Goal: Task Accomplishment & Management: Manage account settings

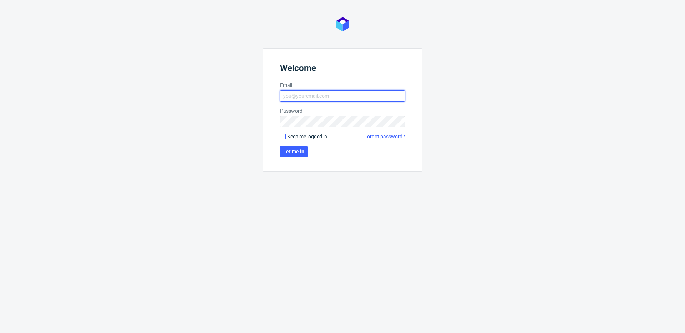
type input "[PERSON_NAME][EMAIL_ADDRESS][PERSON_NAME][DOMAIN_NAME]"
click at [282, 137] on input "Keep me logged in" at bounding box center [283, 137] width 6 height 6
checkbox input "true"
click at [294, 153] on span "Let me in" at bounding box center [293, 151] width 21 height 5
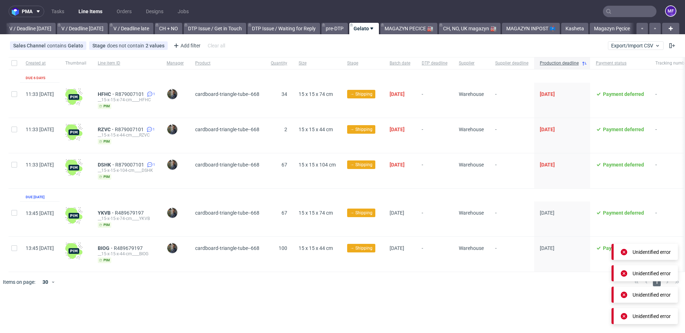
scroll to position [0, 896]
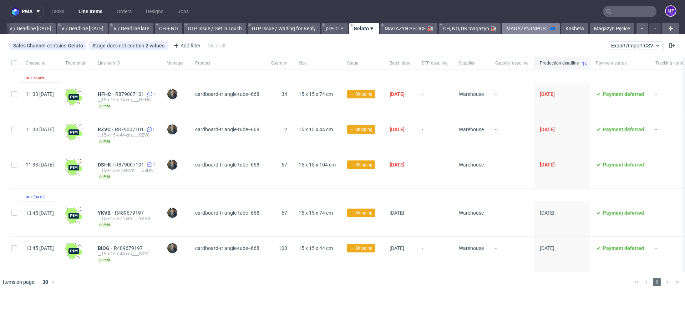
click at [519, 27] on link "MAGAZYN INPOST 📫" at bounding box center [531, 28] width 58 height 11
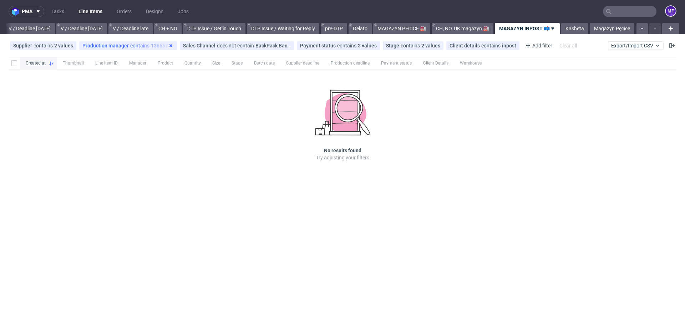
click at [168, 47] on icon at bounding box center [171, 46] width 6 height 6
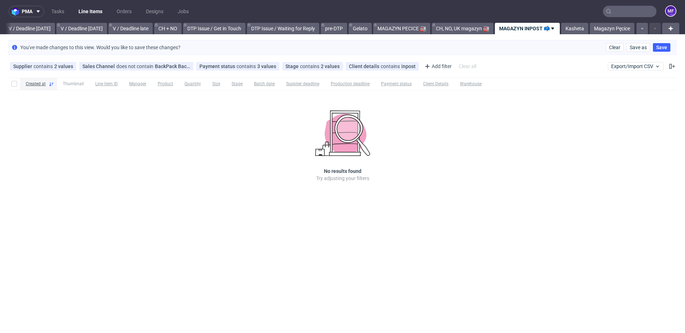
click at [619, 14] on input "text" at bounding box center [630, 11] width 54 height 11
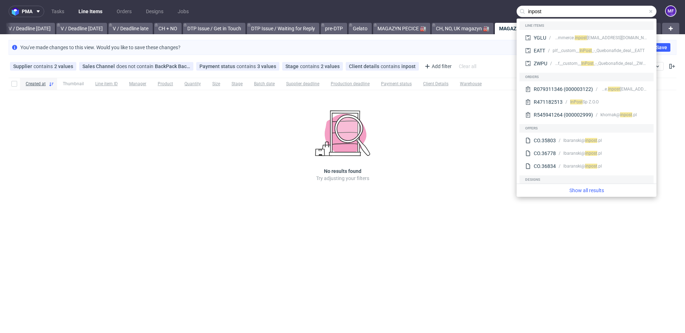
type input "inpost"
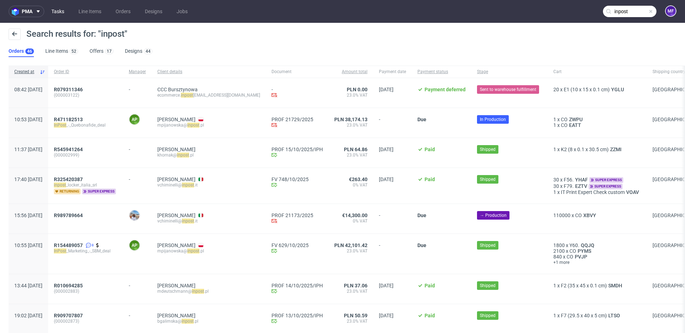
click at [61, 11] on link "Tasks" at bounding box center [57, 11] width 21 height 11
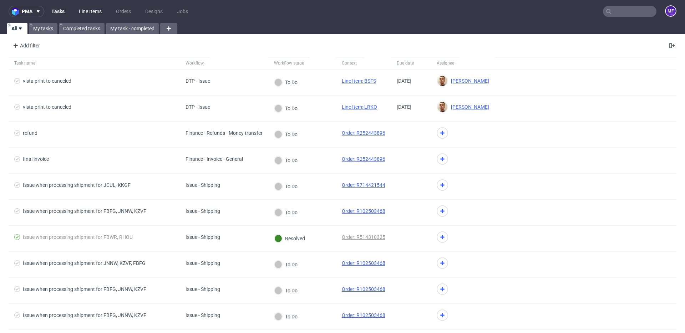
click at [83, 11] on link "Line Items" at bounding box center [90, 11] width 31 height 11
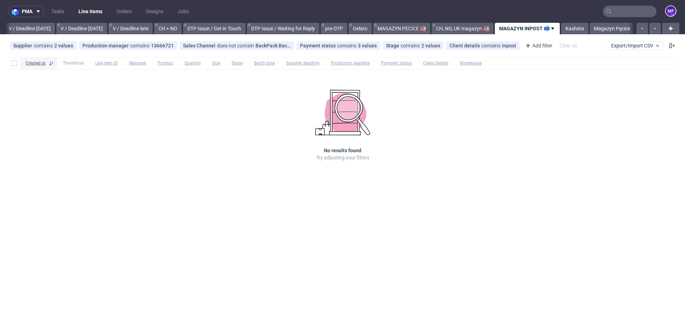
scroll to position [0, 896]
click at [512, 66] on div at bounding box center [582, 63] width 189 height 12
click at [513, 61] on div at bounding box center [582, 63] width 189 height 12
click at [529, 45] on div "Add filter" at bounding box center [538, 45] width 31 height 11
click at [497, 61] on div at bounding box center [582, 63] width 189 height 12
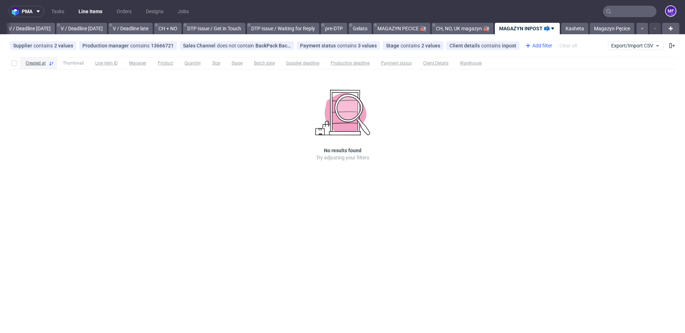
click at [526, 46] on div "Add filter" at bounding box center [538, 45] width 31 height 11
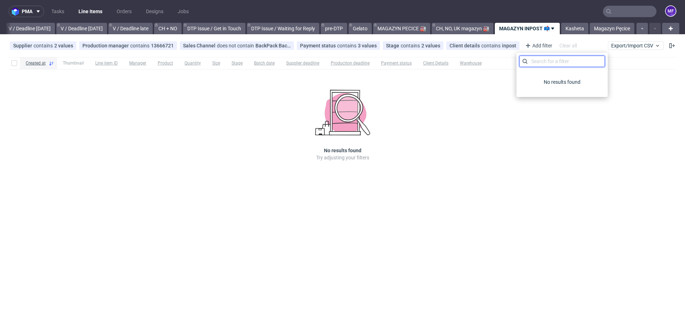
click at [542, 60] on input "text" at bounding box center [563, 61] width 86 height 11
click at [478, 84] on div "Created at Thumbnail Line item ID Manager Product Quantity Size Stage Batch dat…" at bounding box center [342, 119] width 685 height 130
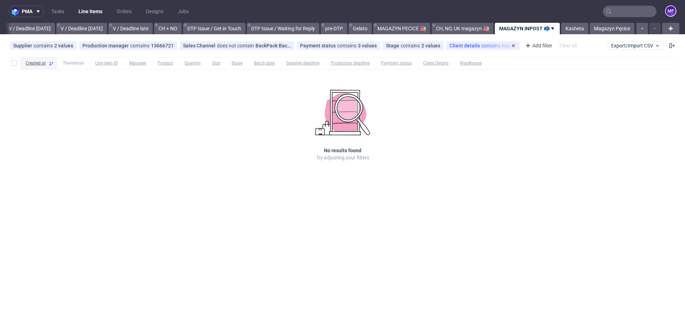
click at [481, 46] on span "contains" at bounding box center [491, 46] width 21 height 6
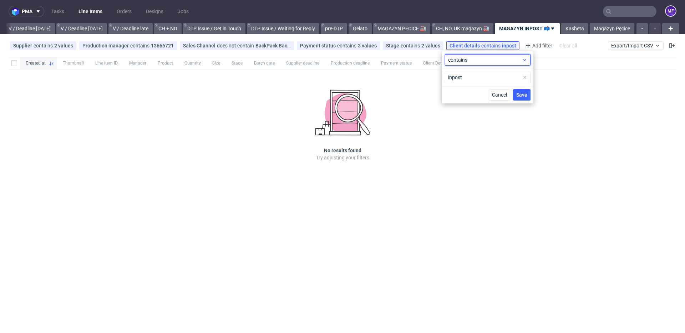
click at [474, 62] on span "contains" at bounding box center [485, 59] width 74 height 7
click at [553, 64] on div at bounding box center [582, 63] width 189 height 12
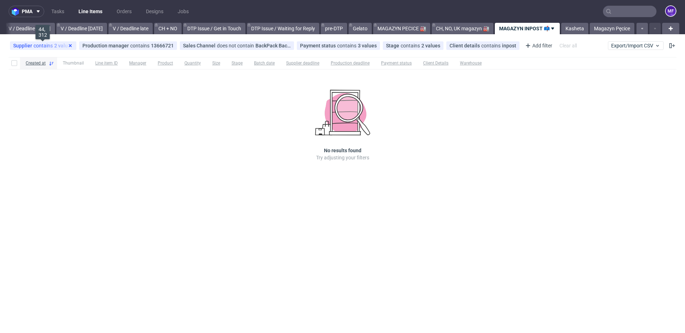
click at [69, 45] on use at bounding box center [70, 45] width 3 height 3
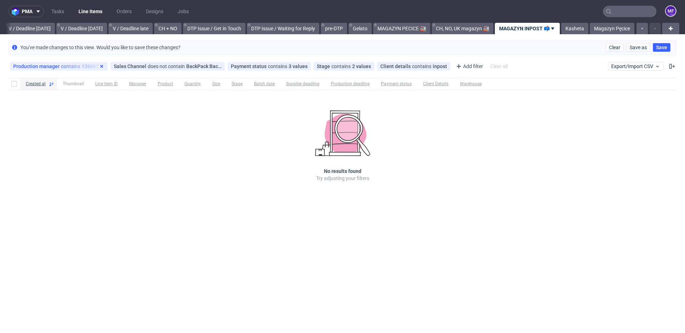
click at [101, 68] on icon at bounding box center [102, 67] width 6 height 6
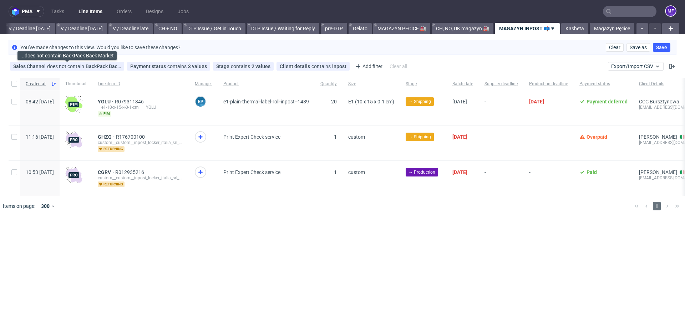
click at [101, 68] on div "Sales Channel does not contain BackPack Back Market" at bounding box center [67, 67] width 108 height 6
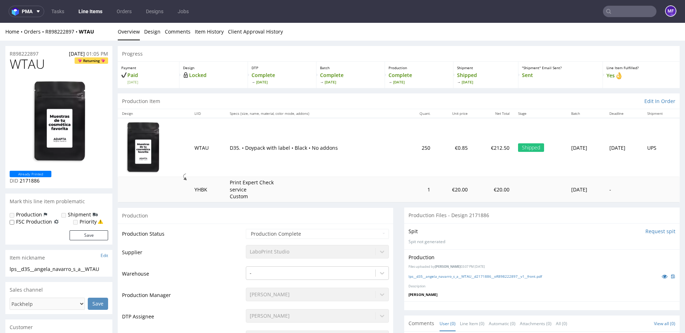
click at [344, 147] on p "D35. • Doypack with label • Black • No addons" at bounding box center [315, 148] width 171 height 7
click at [94, 14] on link "Line Items" at bounding box center [90, 11] width 32 height 11
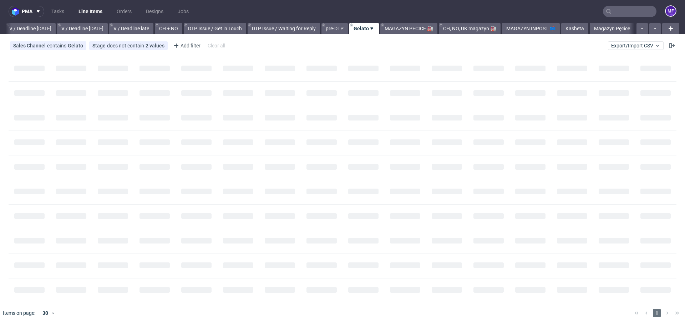
scroll to position [0, 896]
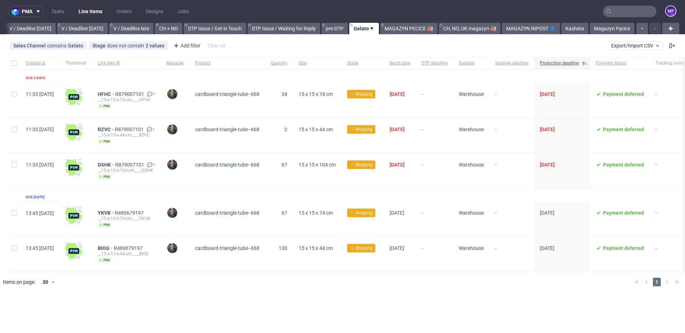
scroll to position [0, 896]
click at [161, 228] on div "YKVB R489679197 __15-x-15-x-74-cm____YKVB pim" at bounding box center [126, 219] width 69 height 35
drag, startPoint x: 325, startPoint y: 219, endPoint x: 334, endPoint y: 214, distance: 10.2
click at [326, 219] on span "15 x 15 x 74 cm" at bounding box center [317, 219] width 37 height 18
click at [333, 213] on span "15 x 15 x 74 cm" at bounding box center [316, 213] width 34 height 6
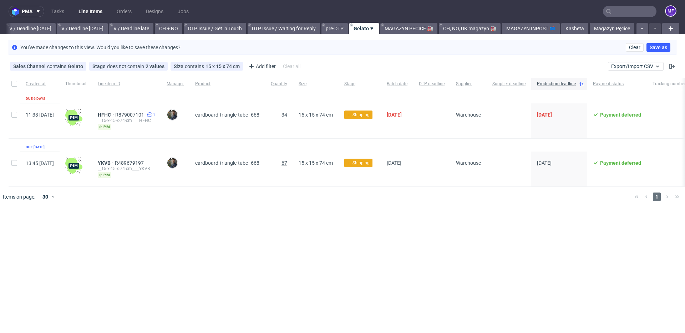
click at [287, 163] on span "67" at bounding box center [285, 163] width 6 height 6
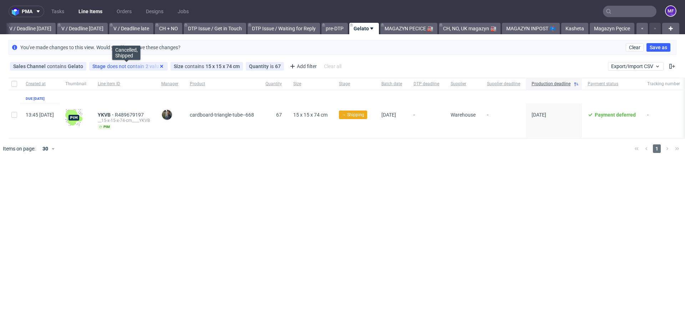
click at [161, 67] on icon at bounding box center [162, 67] width 6 height 6
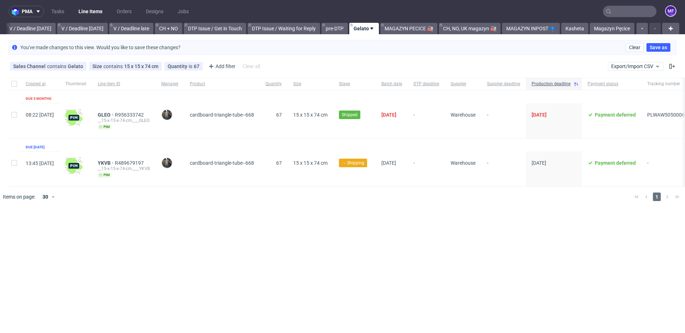
click at [368, 30] on link "Gelato" at bounding box center [364, 28] width 30 height 11
click at [390, 26] on link "MAGAZYN PECICE 🏭" at bounding box center [408, 28] width 57 height 11
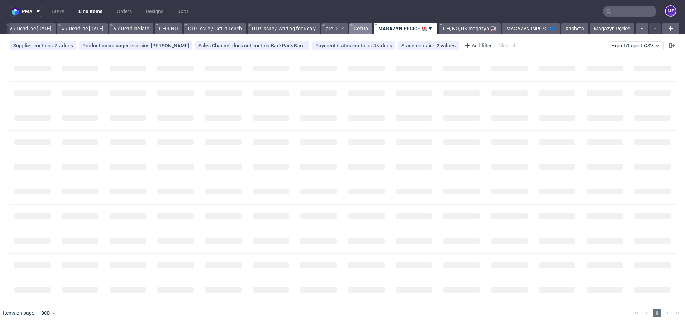
click at [364, 28] on link "Gelato" at bounding box center [360, 28] width 23 height 11
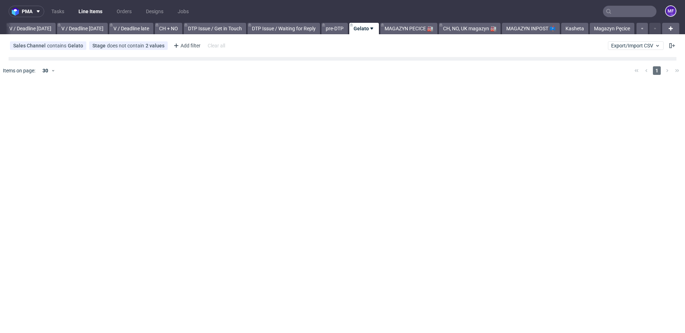
scroll to position [0, 896]
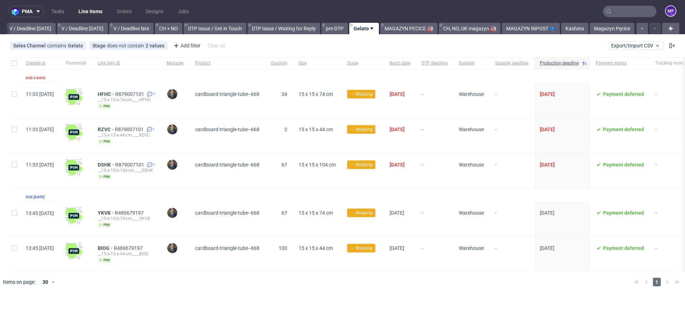
click at [258, 185] on div "cardboard-triangle-tube--668" at bounding box center [228, 170] width 76 height 35
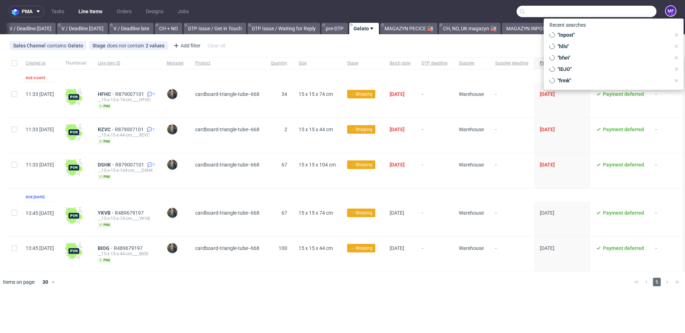
click at [620, 10] on input "text" at bounding box center [587, 11] width 140 height 11
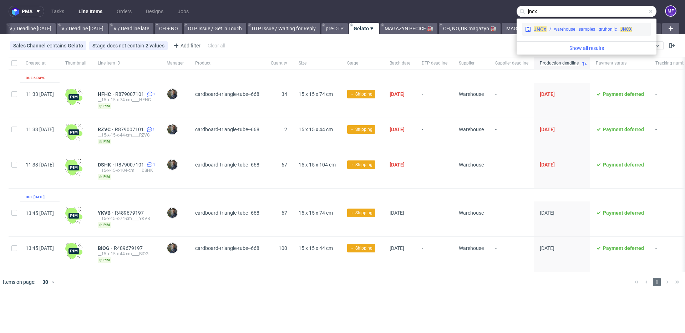
type input "jncx"
click at [601, 27] on div "warehouse__samples__gruhonjic__ JNCX" at bounding box center [593, 29] width 78 height 6
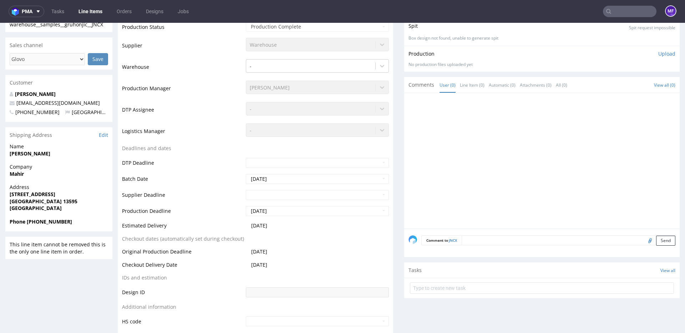
scroll to position [190, 0]
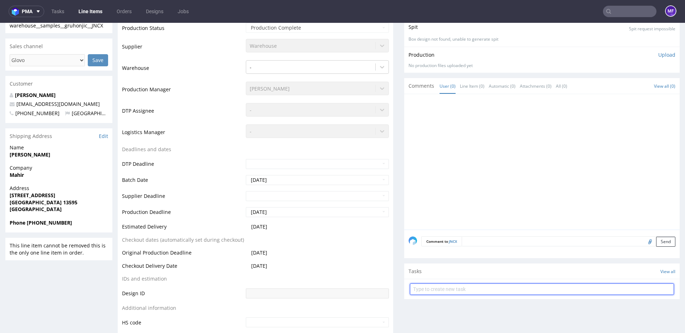
click at [435, 292] on input "text" at bounding box center [542, 289] width 264 height 11
type input "Zwrot"
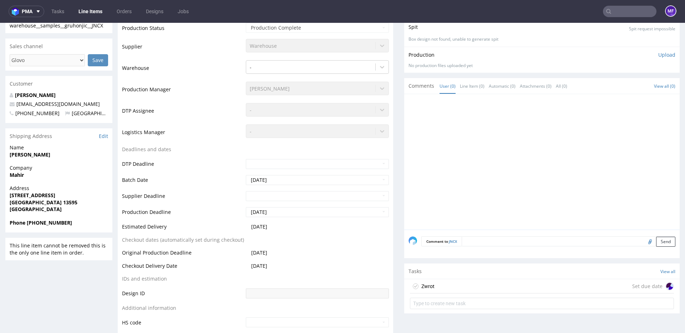
click at [447, 292] on div "Zwrot Set due date" at bounding box center [542, 286] width 264 height 14
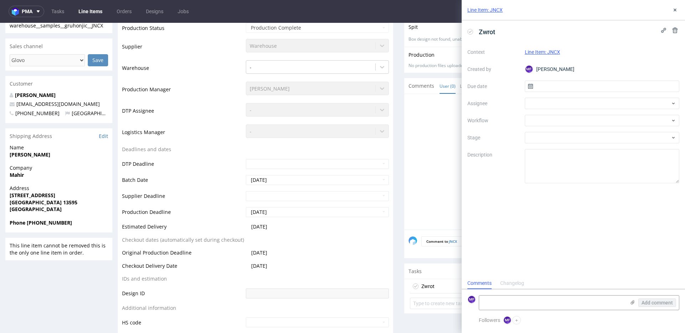
scroll to position [6, 0]
click at [549, 89] on input "text" at bounding box center [602, 86] width 155 height 11
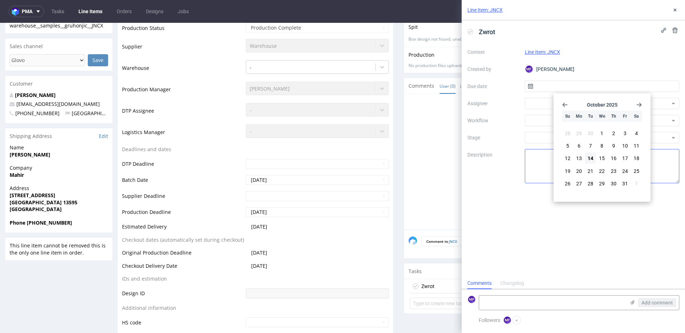
click at [593, 155] on span "14" at bounding box center [591, 158] width 6 height 7
type input "14/10/2025"
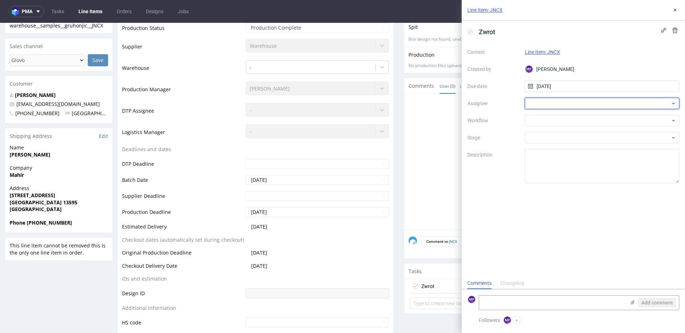
click at [553, 101] on div at bounding box center [602, 103] width 155 height 11
type input "racha"
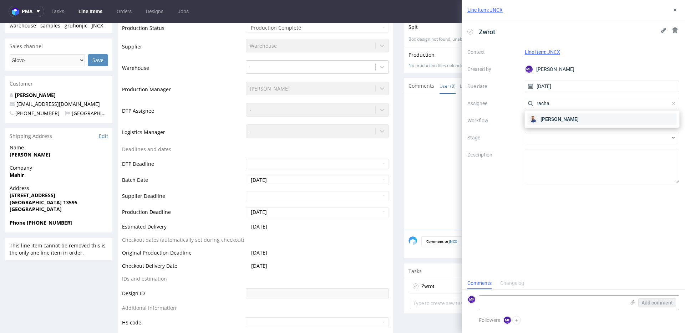
click at [553, 118] on span "Michał Rachański" at bounding box center [560, 119] width 38 height 7
click at [552, 123] on div at bounding box center [602, 120] width 155 height 11
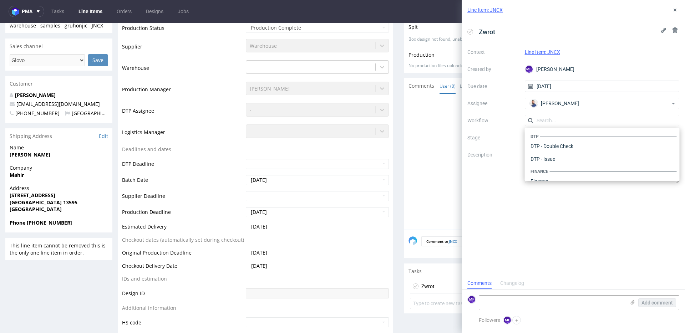
scroll to position [439, 0]
drag, startPoint x: 554, startPoint y: 172, endPoint x: 544, endPoint y: 148, distance: 26.2
click at [554, 172] on div "Warehouse - Shipping" at bounding box center [602, 172] width 149 height 13
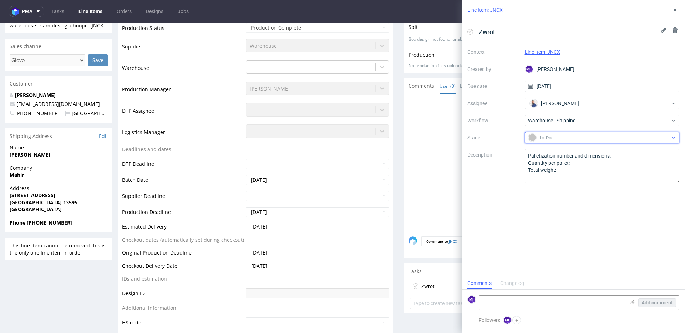
click at [542, 140] on div "To Do" at bounding box center [600, 138] width 142 height 8
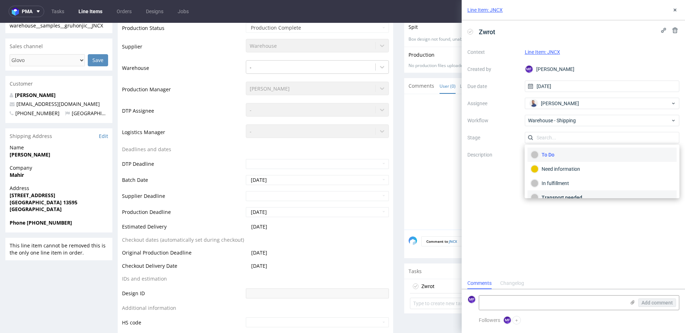
scroll to position [38, 0]
click at [555, 187] on div "Completed" at bounding box center [602, 189] width 143 height 8
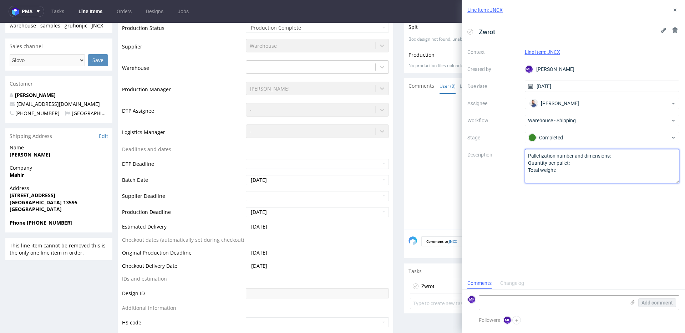
drag, startPoint x: 558, startPoint y: 172, endPoint x: 505, endPoint y: 147, distance: 58.1
click at [505, 147] on div "Context Line Item: JNCX Created by MF Michał Fedorowicz Due date 14/10/2025 Ass…" at bounding box center [574, 114] width 212 height 137
type textarea "Wróciło do Pęcic. Prośba o kontakt z klientem"
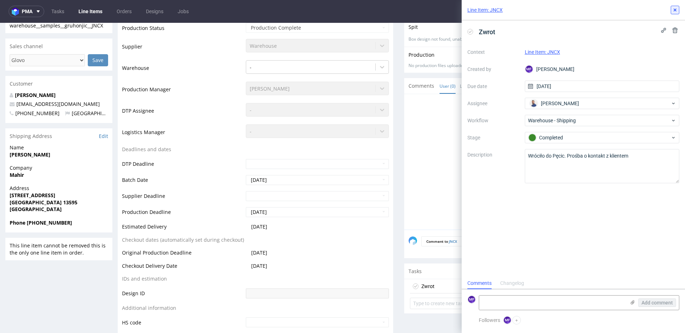
click at [672, 11] on button at bounding box center [675, 10] width 9 height 9
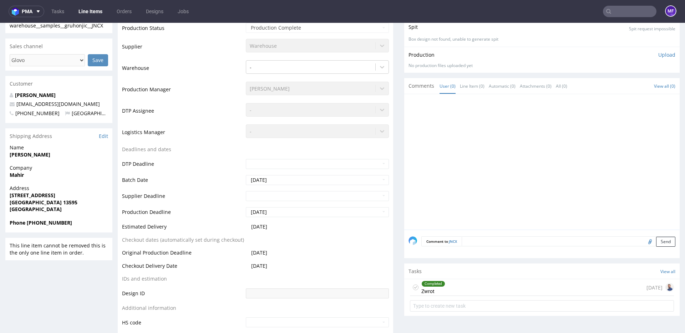
click at [620, 11] on input "text" at bounding box center [630, 11] width 54 height 11
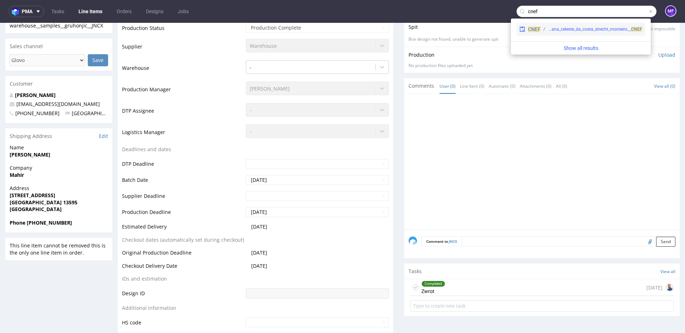
type input "cnef"
click at [581, 31] on div "warehouse__samples__ana_celeste_da_costa_strecht_monteiro__ CNEF" at bounding box center [595, 29] width 94 height 6
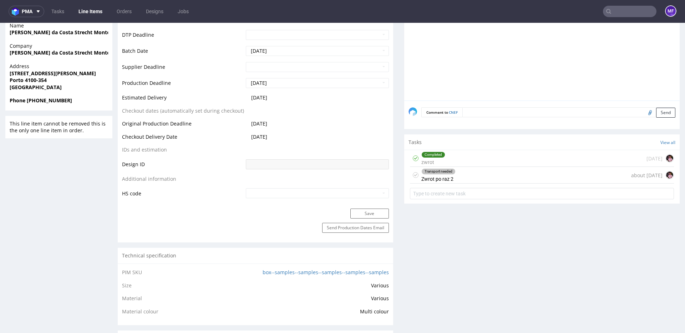
scroll to position [320, 0]
click at [495, 175] on div "Transport needed Zwrot po raz 2 about 1 month ago" at bounding box center [542, 174] width 264 height 17
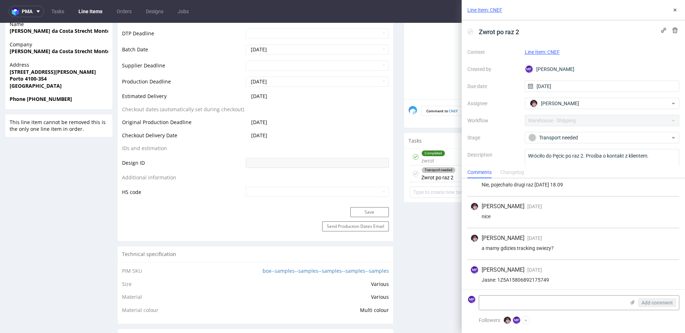
scroll to position [175, 0]
click at [676, 10] on icon at bounding box center [675, 10] width 6 height 6
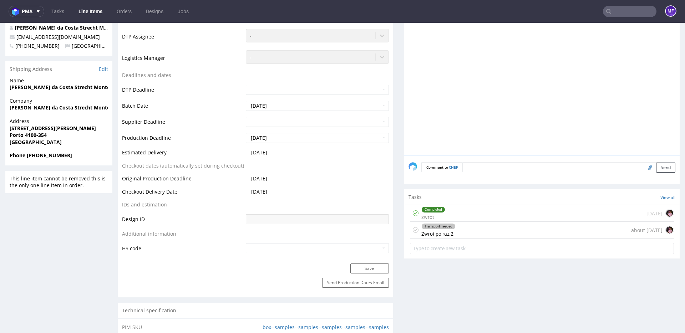
scroll to position [270, 0]
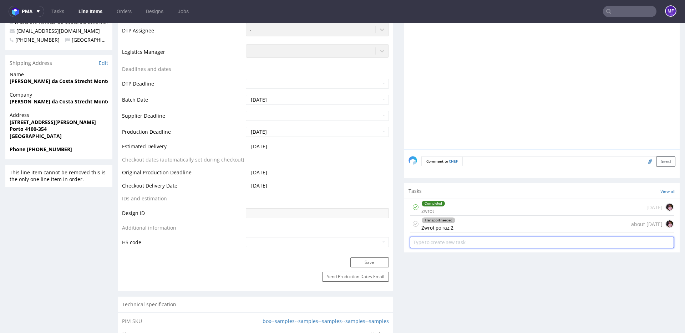
click at [434, 244] on input "text" at bounding box center [542, 242] width 264 height 11
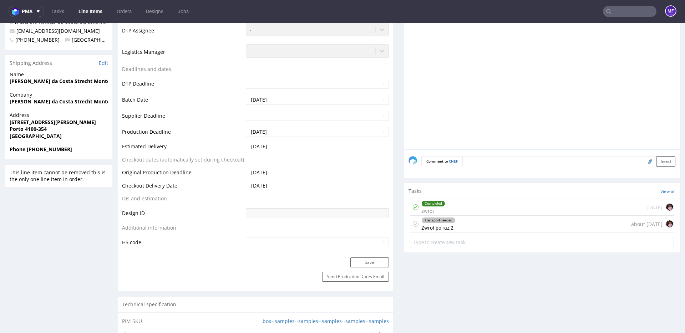
click at [454, 228] on div "Transport needed Zwrot po raz 2 about 1 month ago" at bounding box center [542, 224] width 264 height 17
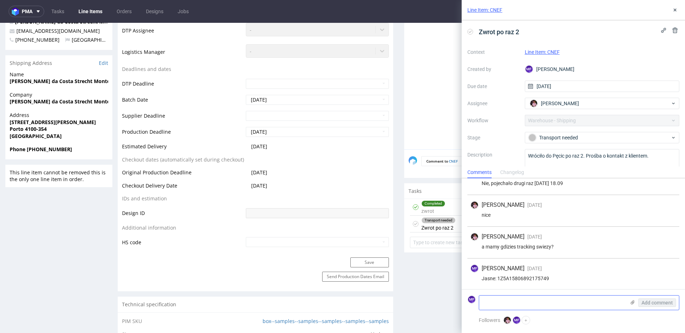
scroll to position [175, 0]
click at [510, 301] on textarea at bounding box center [552, 303] width 146 height 14
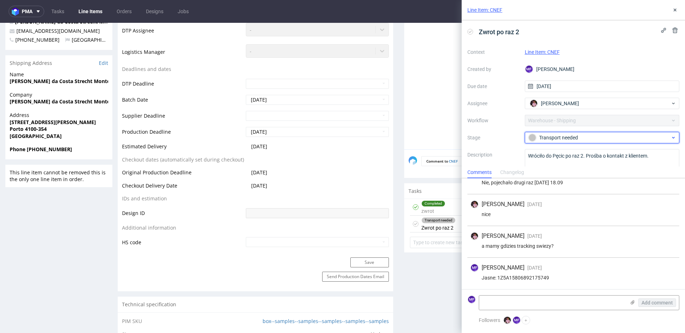
click at [564, 136] on div "Transport needed" at bounding box center [600, 138] width 142 height 8
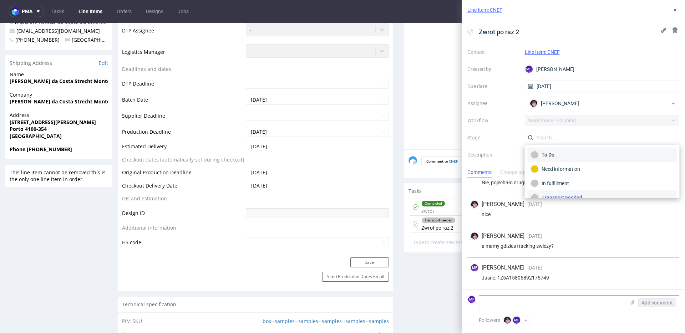
scroll to position [6, 0]
click at [562, 151] on div "To Do" at bounding box center [602, 149] width 143 height 8
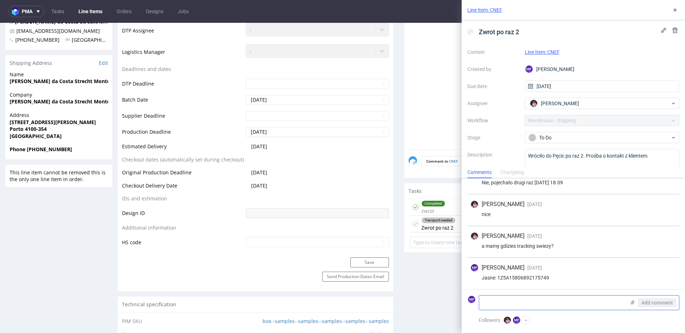
click at [527, 302] on textarea at bounding box center [552, 303] width 146 height 14
type textarea "Aleks, wróciło znowu do Pęcic"
click at [652, 301] on span "Add comment" at bounding box center [657, 303] width 31 height 5
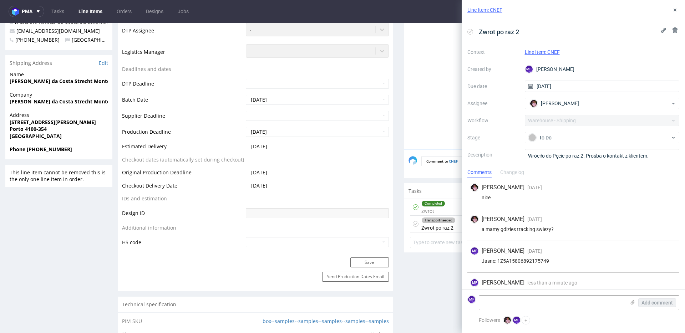
scroll to position [206, 0]
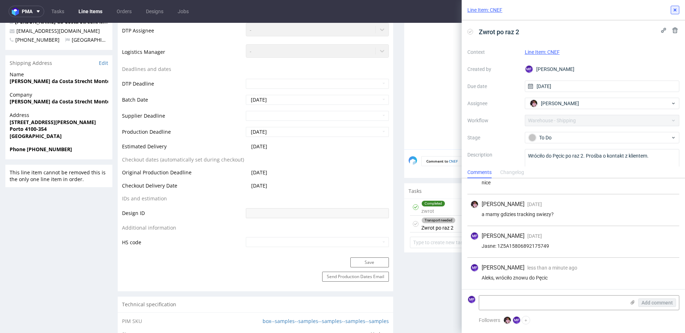
click at [676, 10] on use at bounding box center [675, 10] width 3 height 3
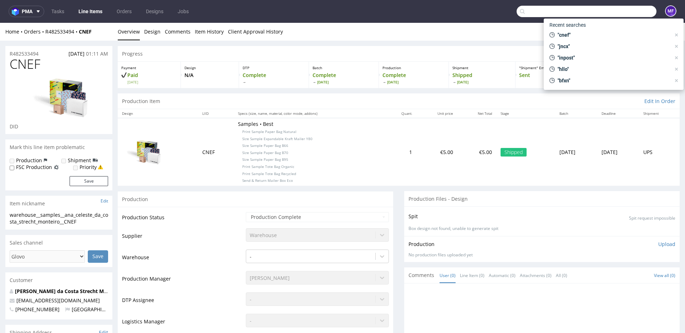
click at [621, 13] on input "text" at bounding box center [587, 11] width 140 height 11
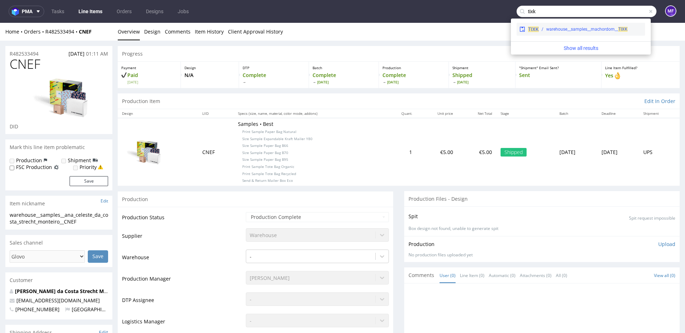
type input "tixk"
click at [587, 24] on div "TIXK warehouse__samples__machordom__ TIXK" at bounding box center [581, 29] width 128 height 13
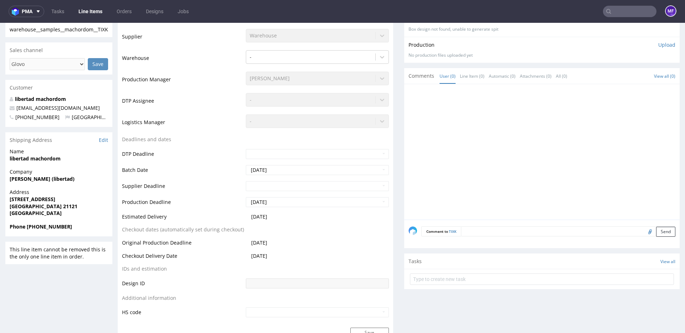
scroll to position [181, 0]
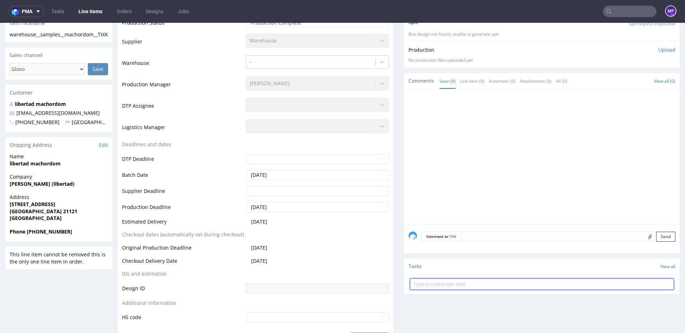
click at [424, 284] on input "text" at bounding box center [542, 284] width 264 height 11
type input "Zwrot"
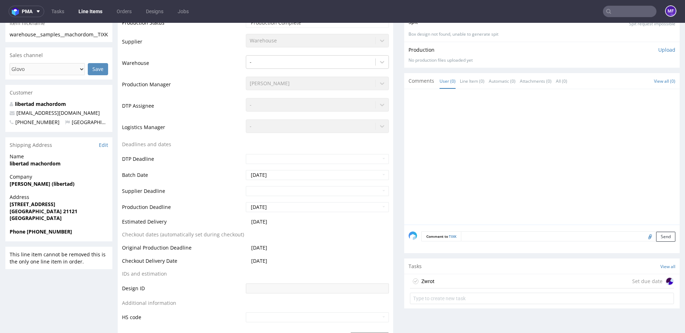
click at [446, 283] on div "Zwrot Set due date" at bounding box center [542, 281] width 264 height 14
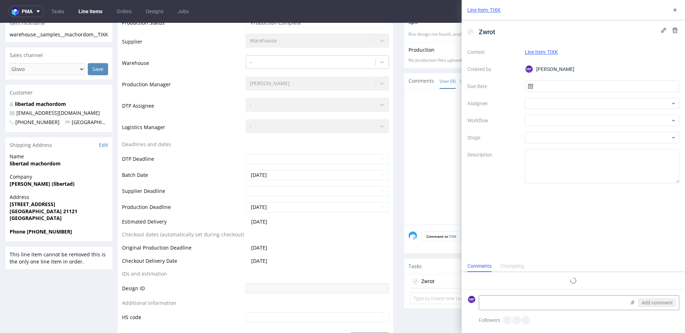
scroll to position [6, 0]
click at [556, 88] on input "text" at bounding box center [602, 86] width 155 height 11
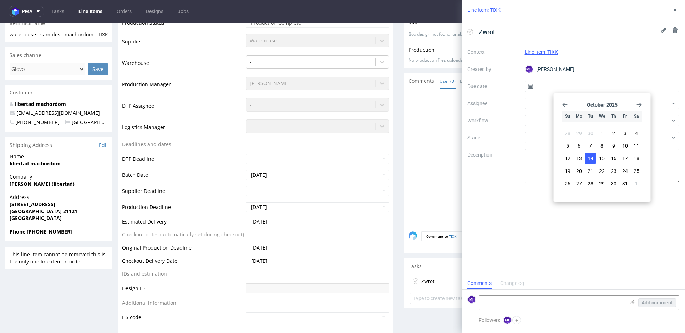
click at [593, 157] on span "14" at bounding box center [591, 158] width 6 height 7
type input "14/10/2025"
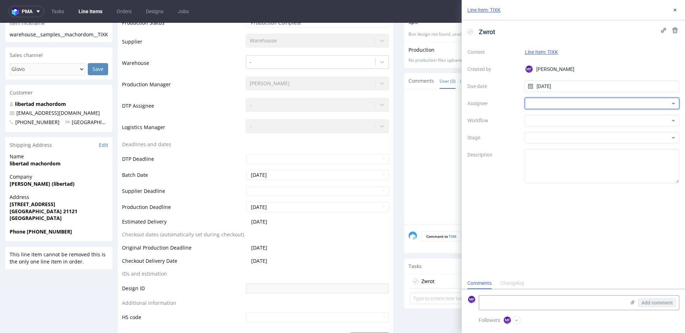
click at [547, 106] on div at bounding box center [602, 103] width 155 height 11
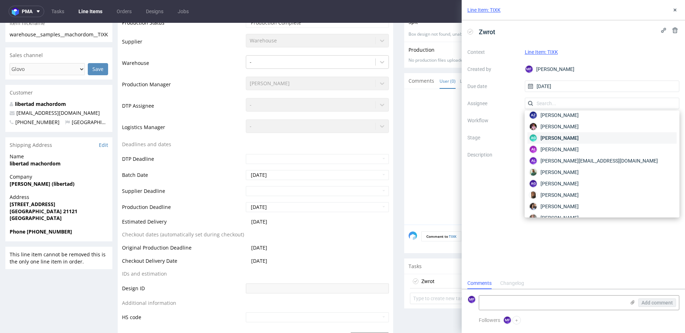
scroll to position [0, 0]
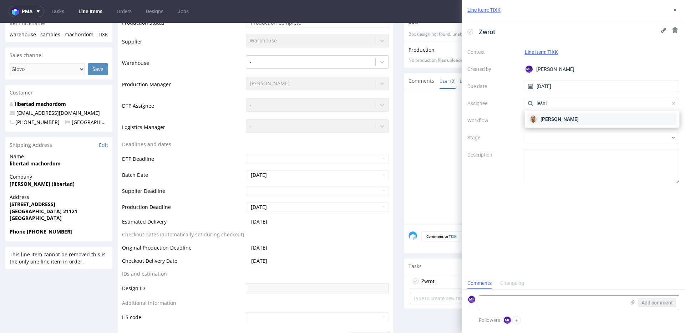
type input "leśni"
click at [561, 119] on span "Bartłomiej Leśniczuk" at bounding box center [560, 119] width 38 height 7
click at [554, 118] on div at bounding box center [602, 120] width 155 height 11
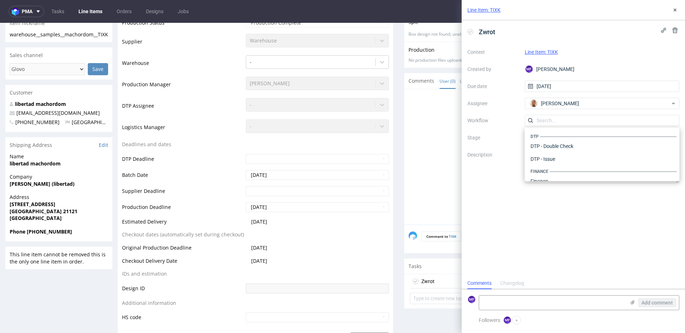
scroll to position [439, 0]
click at [551, 173] on div "Warehouse - Shipping" at bounding box center [602, 172] width 149 height 13
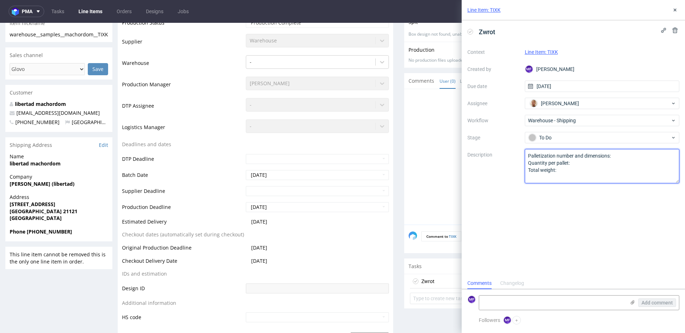
drag, startPoint x: 501, startPoint y: 154, endPoint x: 489, endPoint y: 148, distance: 14.2
click at [489, 148] on div "Context Line Item: TIXK Created by MF Michał Fedorowicz Due date 14/10/2025 Ass…" at bounding box center [574, 114] width 212 height 137
type textarea "Wróciło do Pęcic. Prośba o kontakt z klientem"
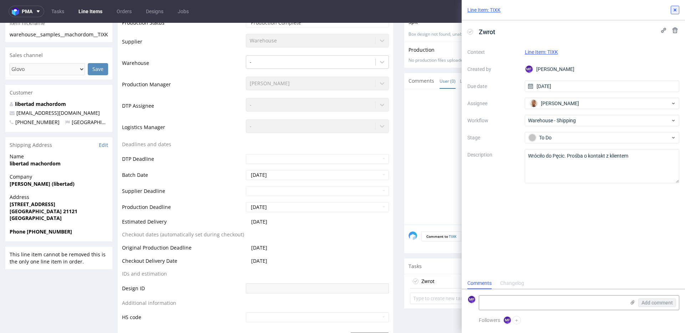
click at [676, 9] on use at bounding box center [675, 10] width 3 height 3
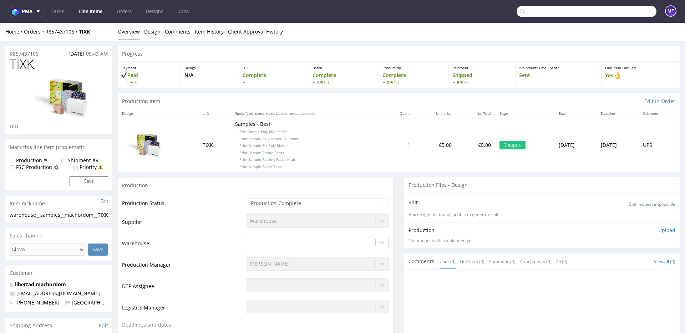
click at [615, 9] on input "text" at bounding box center [587, 11] width 140 height 11
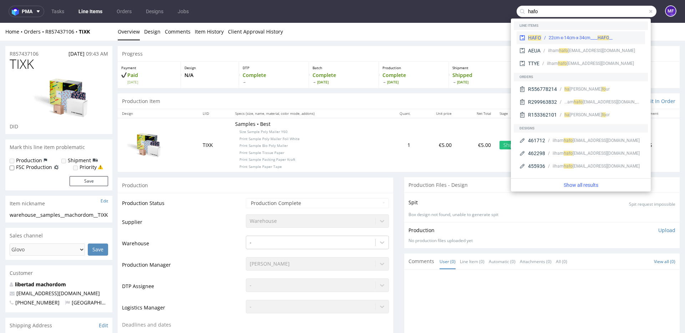
type input "hafo"
click at [562, 36] on div "__22cm-x-14cm-x-34cm____ HAFO" at bounding box center [581, 38] width 64 height 6
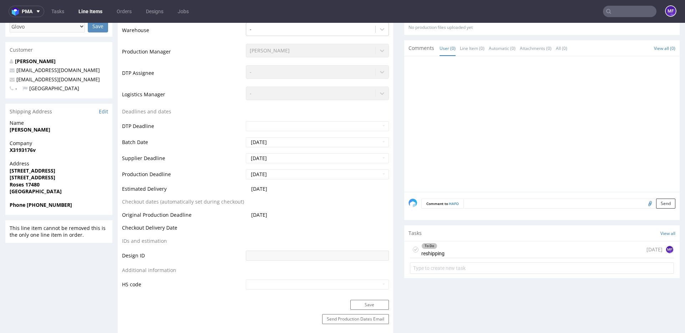
scroll to position [173, 0]
click at [471, 254] on div "To Do reshipping 22 days ago MF" at bounding box center [542, 250] width 264 height 17
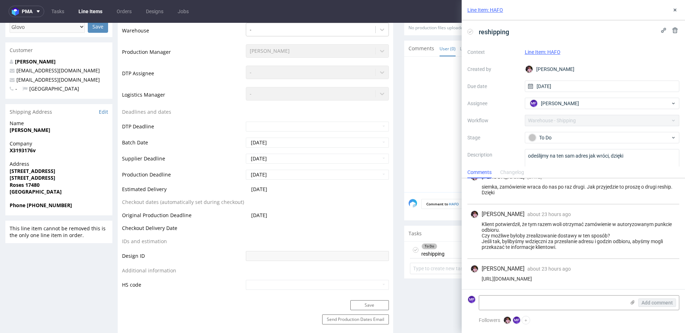
scroll to position [108, 0]
click at [521, 304] on textarea at bounding box center [552, 303] width 146 height 14
click at [597, 271] on div "Aleks Ziemkowski about 23 hours ago 13th Oct 2025, 10:43" at bounding box center [573, 268] width 206 height 9
click at [587, 264] on div "Aleks Ziemkowski about 23 hours ago 13th Oct 2025, 10:43" at bounding box center [573, 268] width 206 height 9
click at [511, 303] on textarea at bounding box center [552, 303] width 146 height 14
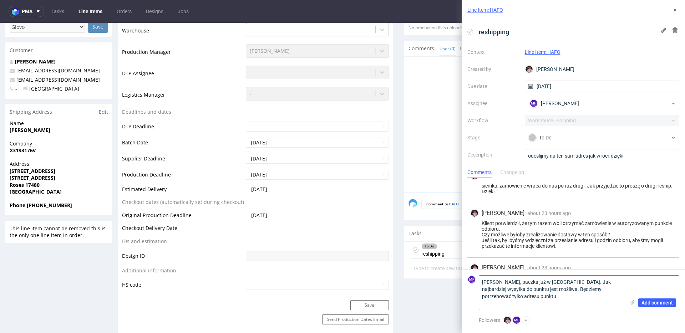
scroll to position [0, 0]
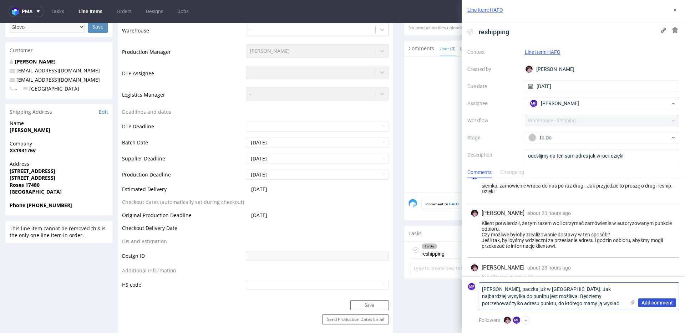
type textarea "Siemka, paczka już w Pęcicach. Jak najbardziej wysyłka do punktu jest możliwa. …"
click at [652, 303] on span "Add comment" at bounding box center [657, 303] width 31 height 5
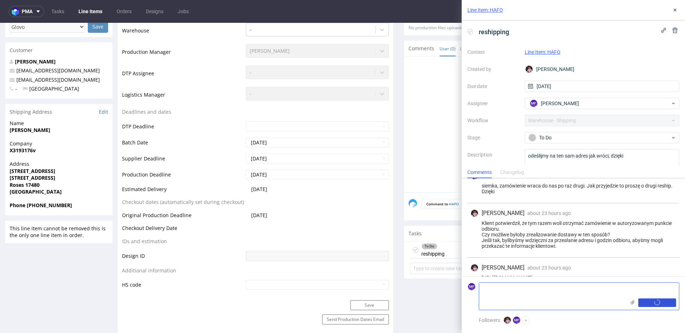
scroll to position [145, 0]
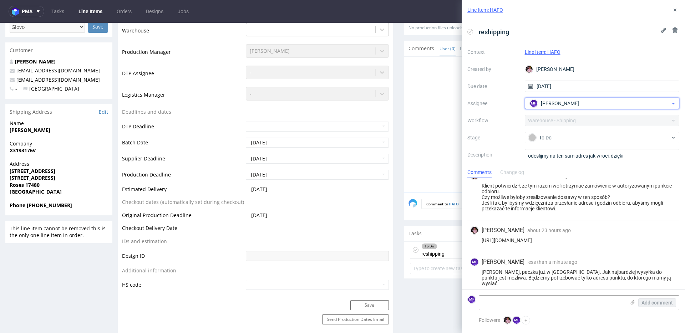
click at [566, 106] on span "Michał Fedorowicz" at bounding box center [560, 103] width 38 height 7
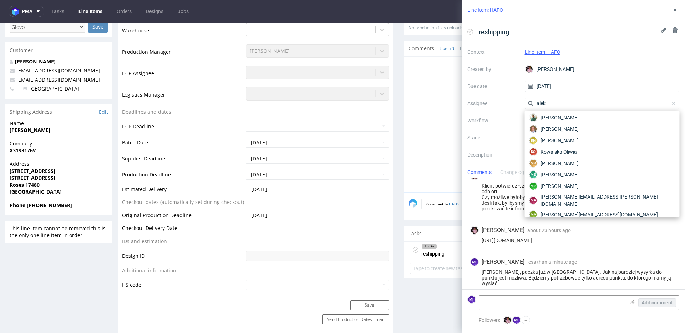
scroll to position [0, 0]
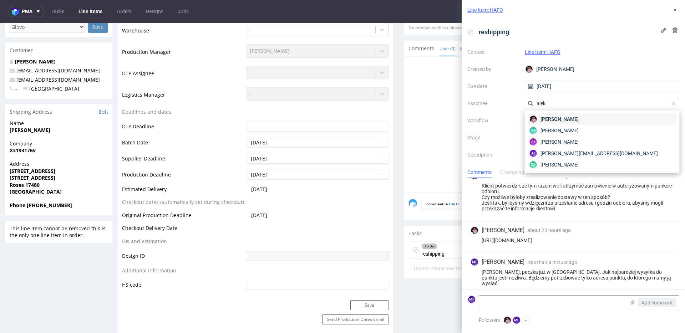
type input "alek"
click at [572, 121] on span "Aleks Ziemkowski" at bounding box center [560, 119] width 38 height 7
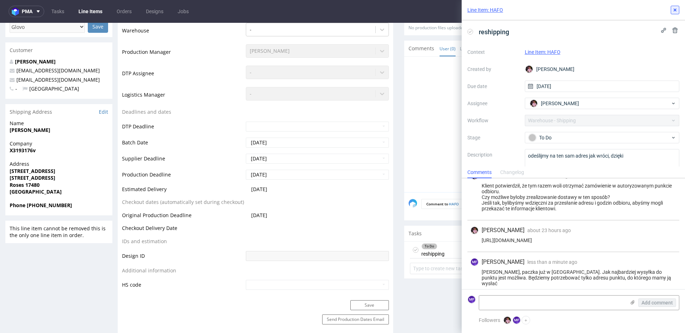
click at [675, 10] on use at bounding box center [675, 10] width 3 height 3
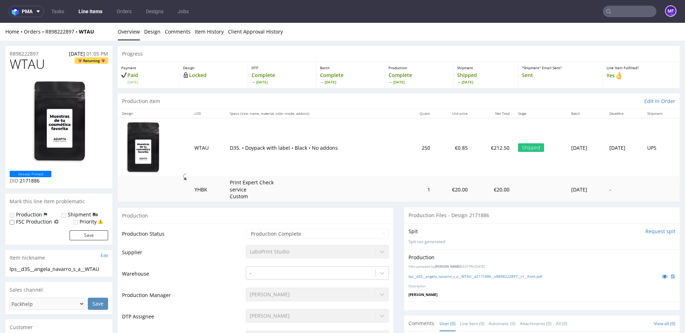
click at [220, 209] on div "Production" at bounding box center [256, 216] width 276 height 16
click at [340, 149] on p "D35. • Doypack with label • Black • No addons" at bounding box center [315, 148] width 171 height 7
click at [301, 173] on td "D35. • Doypack with label • Black • No addons" at bounding box center [316, 147] width 180 height 59
drag, startPoint x: 106, startPoint y: 32, endPoint x: 46, endPoint y: 33, distance: 60.0
click at [46, 33] on div "Home Orders R898222897 WTAU" at bounding box center [58, 31] width 107 height 7
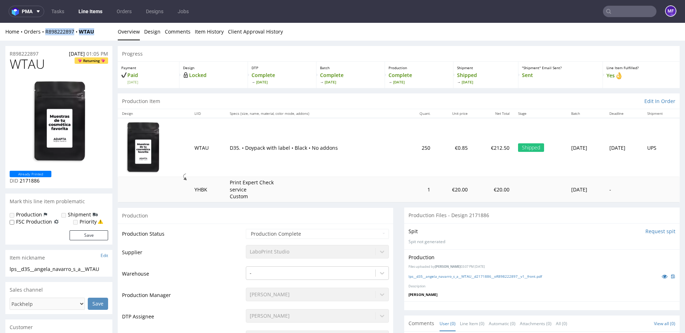
copy div "R898222897 WTAU"
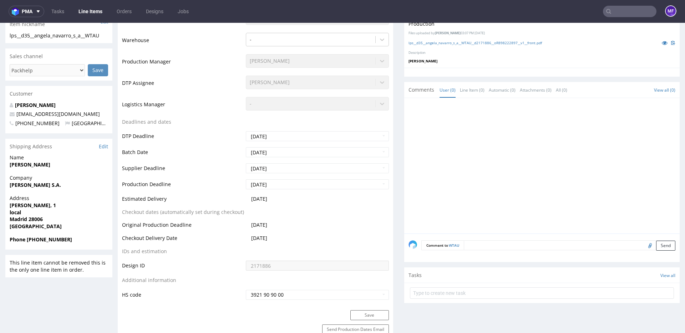
scroll to position [236, 0]
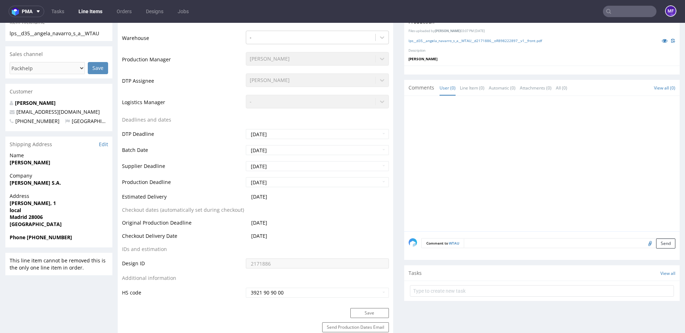
drag, startPoint x: 36, startPoint y: 164, endPoint x: 9, endPoint y: 165, distance: 26.8
click at [9, 165] on div "Name Beatriz Guerrero Navarro" at bounding box center [58, 162] width 107 height 20
copy strong "Beatriz Guerrero Navarro"
drag, startPoint x: 59, startPoint y: 185, endPoint x: 7, endPoint y: 183, distance: 51.1
click at [7, 183] on div "Company ANGELA NAVARRO S.A." at bounding box center [58, 182] width 107 height 20
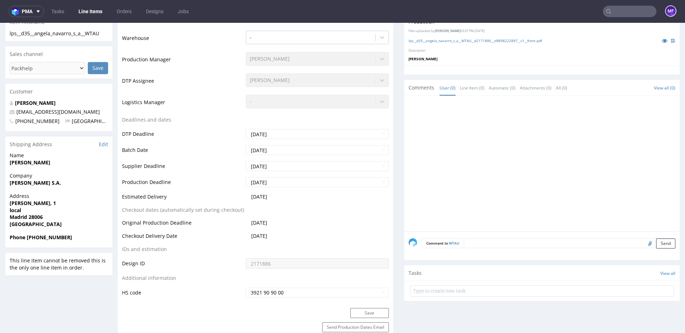
copy strong "ANGELA NAVARRO S.A."
drag, startPoint x: 33, startPoint y: 206, endPoint x: 10, endPoint y: 205, distance: 23.6
click at [10, 205] on span "Padilla, 1" at bounding box center [59, 203] width 99 height 7
copy strong "Padilla, 1"
drag, startPoint x: 44, startPoint y: 217, endPoint x: 29, endPoint y: 218, distance: 15.0
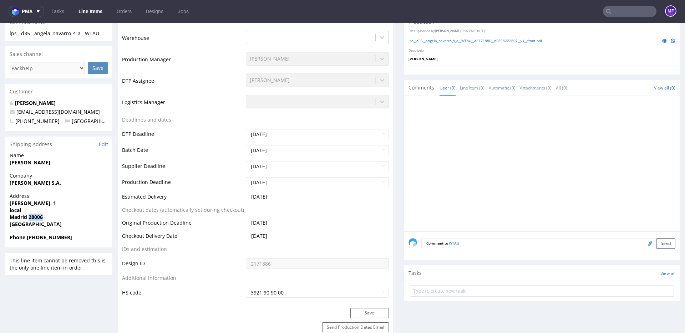
click at [29, 218] on strong "Madrid 28006" at bounding box center [26, 217] width 33 height 7
copy strong "28006"
drag, startPoint x: 64, startPoint y: 237, endPoint x: 27, endPoint y: 239, distance: 37.5
click at [27, 239] on span "Phone +34610934311" at bounding box center [59, 237] width 99 height 7
copy strong "+34610934311"
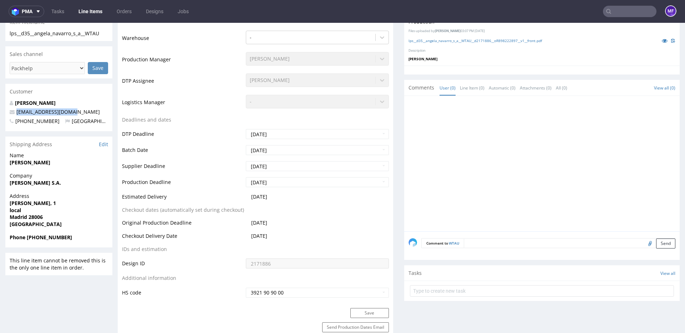
drag, startPoint x: 77, startPoint y: 113, endPoint x: 17, endPoint y: 115, distance: 60.7
click at [17, 115] on p "bea@angelanavarro.com" at bounding box center [59, 111] width 99 height 7
copy link "bea@angelanavarro.com"
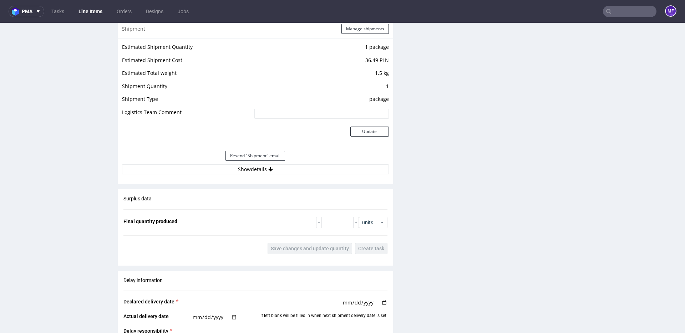
scroll to position [674, 0]
click at [279, 172] on button "Show details" at bounding box center [255, 168] width 267 height 10
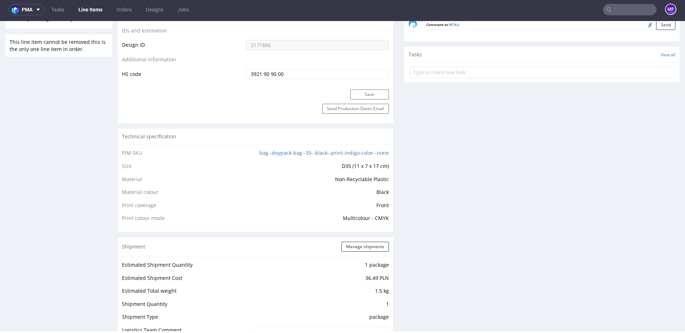
scroll to position [453, 0]
click at [309, 152] on link "bag--doypack-bag--35--black--print-indigo-color--none" at bounding box center [324, 153] width 130 height 7
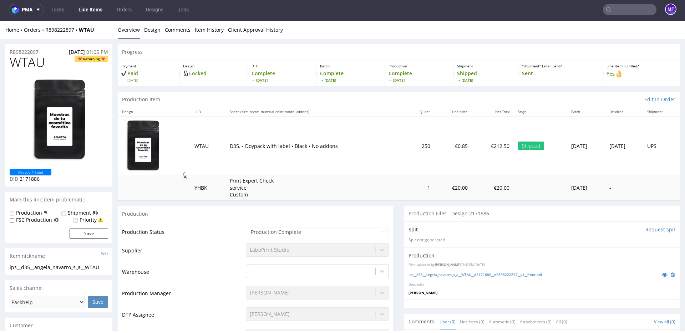
scroll to position [0, 0]
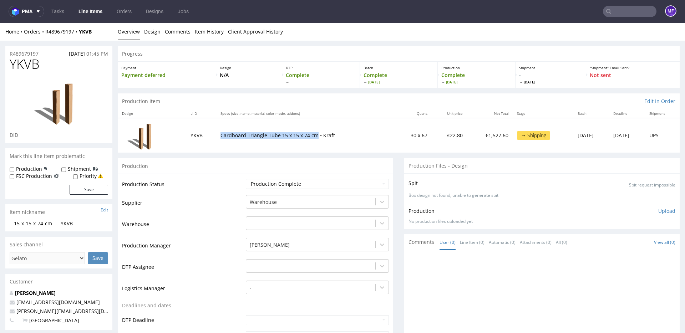
drag, startPoint x: 246, startPoint y: 136, endPoint x: 212, endPoint y: 136, distance: 33.5
click at [216, 136] on td "Cardboard Triangle Tube 15 x 15 x 74 cm • Kraft" at bounding box center [305, 135] width 179 height 34
drag, startPoint x: 97, startPoint y: 33, endPoint x: 46, endPoint y: 34, distance: 51.4
click at [46, 34] on div "Home Orders R489679197 YKVB" at bounding box center [58, 31] width 107 height 7
copy div "R489679197 YKVB"
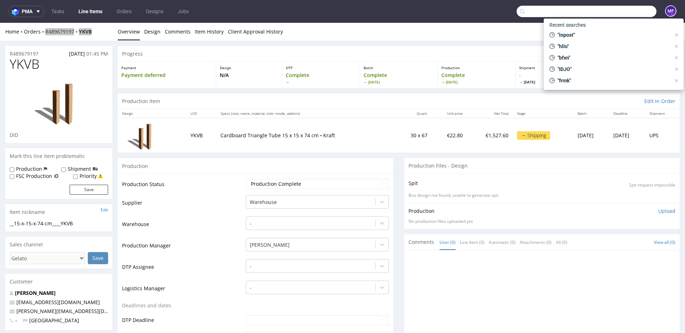
click at [615, 14] on input "text" at bounding box center [587, 11] width 140 height 11
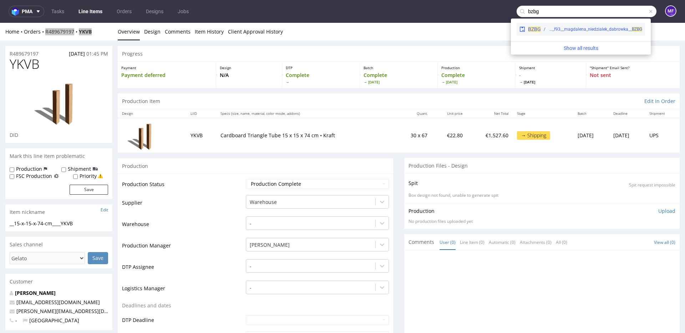
type input "bzbg"
click at [611, 29] on div "warehouse__f93__magdalena_niedzialek_dabrowka__ BZBG" at bounding box center [596, 29] width 94 height 6
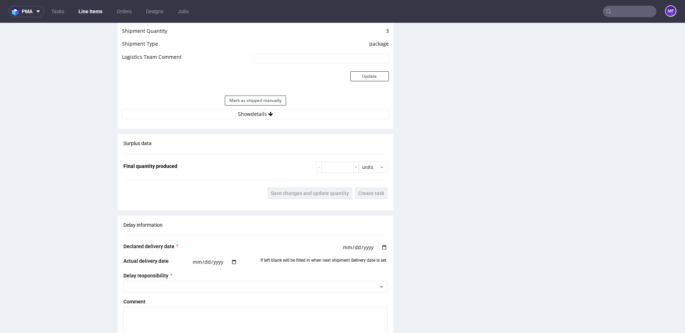
scroll to position [758, 0]
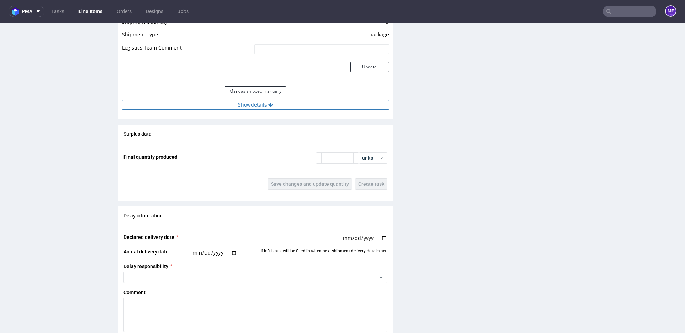
click at [267, 109] on button "Show details" at bounding box center [255, 105] width 267 height 10
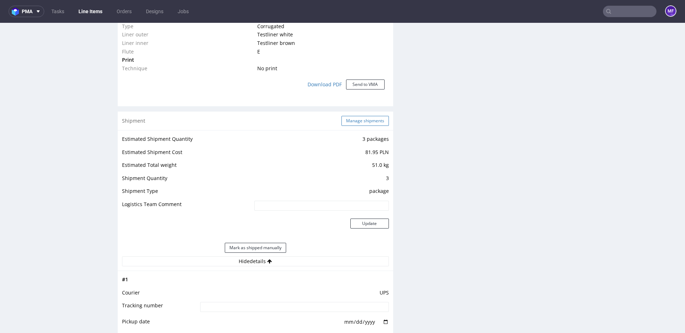
scroll to position [600, 0]
click at [351, 119] on button "Manage shipments" at bounding box center [365, 122] width 47 height 10
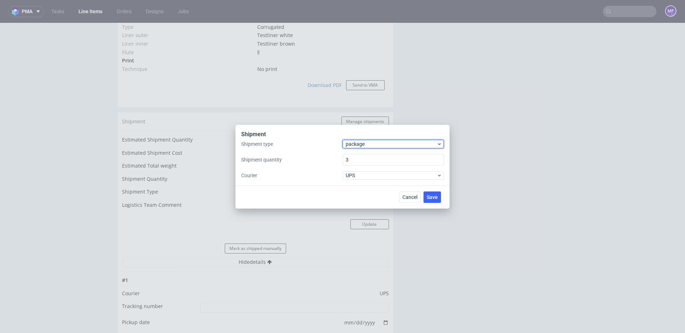
click at [385, 144] on span "package" at bounding box center [391, 144] width 91 height 7
click at [369, 160] on div "pallet" at bounding box center [393, 159] width 96 height 13
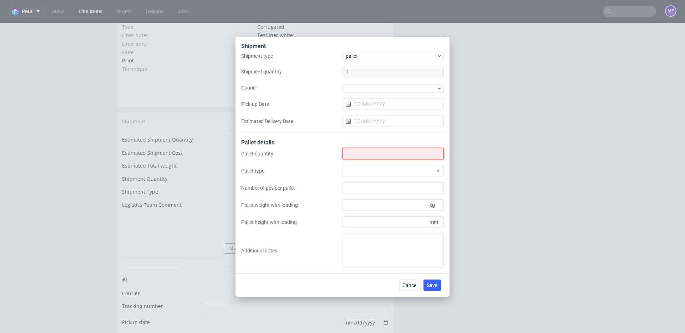
click at [362, 155] on input "Shipment type" at bounding box center [393, 153] width 101 height 11
type input "1"
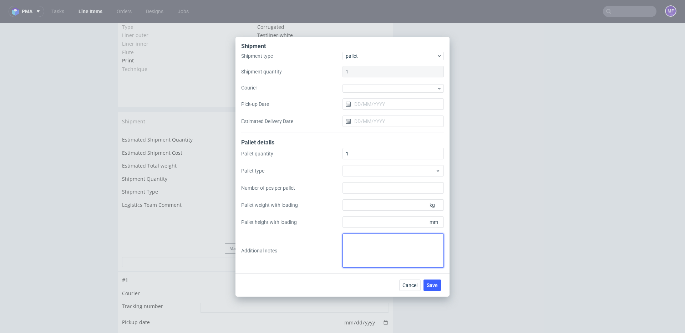
click at [365, 242] on textarea at bounding box center [393, 251] width 101 height 34
paste textarea "Wys x Szer x Dl - Kg 1Pal 60x80x120 - 68Kg"
click at [358, 253] on textarea "1 paleta: Wys x Szer x Dl - Kg 1Pal 60x80x120 - 68Kg" at bounding box center [393, 251] width 101 height 34
type textarea "1 paleta: Wys x Szer x Dl - Kg 1Pal 60x80x120 - 68Kg"
click at [438, 284] on span "Save" at bounding box center [432, 285] width 11 height 5
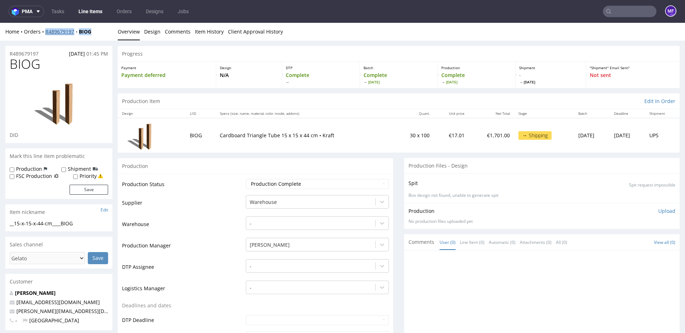
drag, startPoint x: 96, startPoint y: 31, endPoint x: 45, endPoint y: 33, distance: 51.4
click at [45, 33] on div "Home Orders R489679197 BIOG" at bounding box center [58, 31] width 107 height 7
copy div "R489679197 BIOG"
drag, startPoint x: 308, startPoint y: 137, endPoint x: 215, endPoint y: 138, distance: 92.4
click at [220, 138] on p "Cardboard Triangle Tube 15 x 15 x 44 cm • Kraft" at bounding box center [304, 135] width 169 height 7
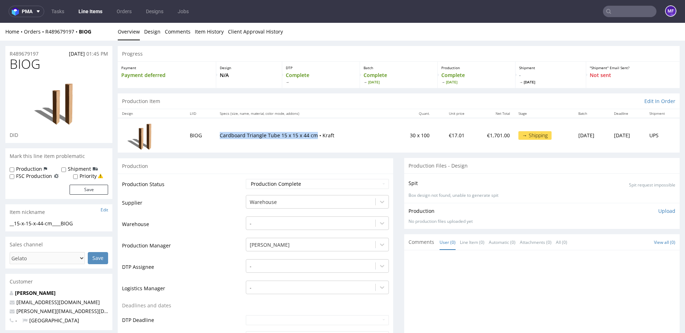
copy p "Cardboard Triangle Tube 15 x 15 x 44 cm"
click at [56, 10] on link "Tasks" at bounding box center [57, 11] width 21 height 11
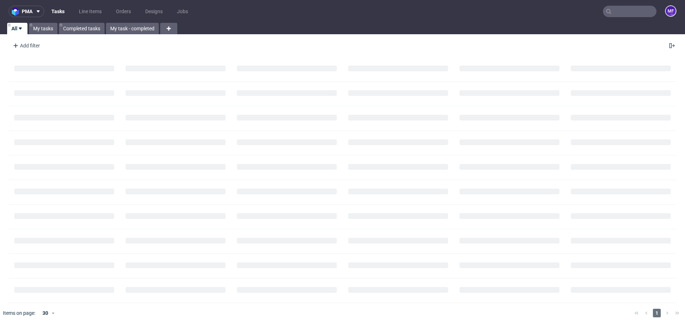
drag, startPoint x: 109, startPoint y: 10, endPoint x: 96, endPoint y: 10, distance: 12.5
click at [107, 10] on ul "Tasks Line Items Orders Designs Jobs" at bounding box center [119, 11] width 151 height 11
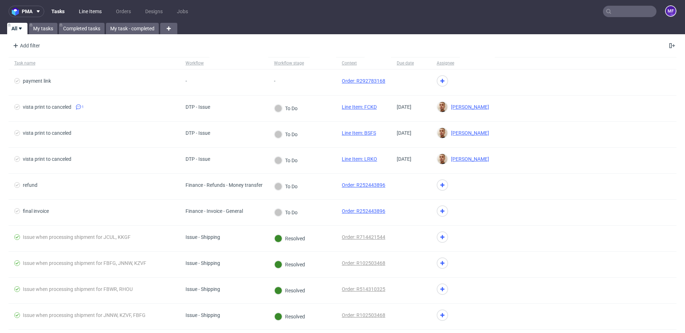
click at [96, 10] on link "Line Items" at bounding box center [90, 11] width 31 height 11
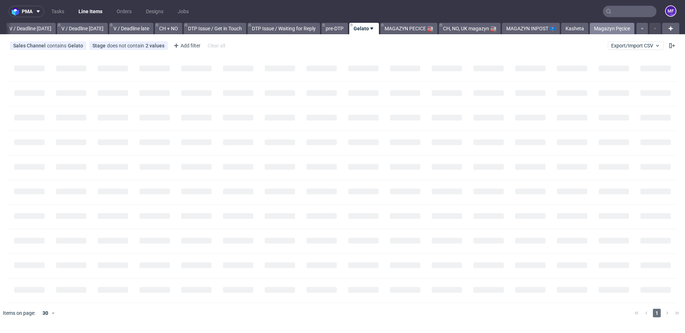
click at [611, 31] on link "Magazyn Pęcice" at bounding box center [612, 28] width 45 height 11
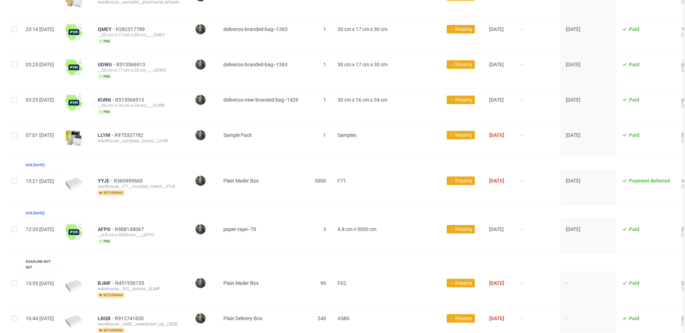
scroll to position [1309, 0]
click at [348, 178] on span "F71." at bounding box center [343, 181] width 10 height 6
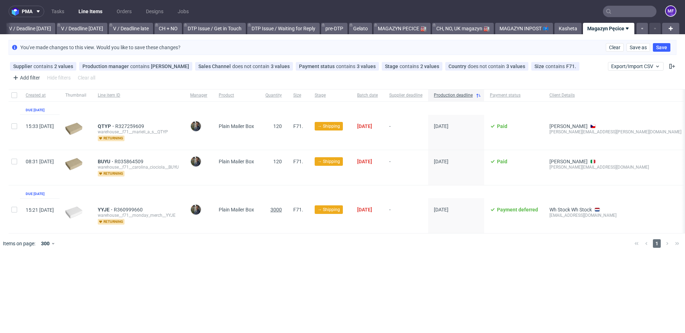
click at [282, 207] on span "3000" at bounding box center [276, 210] width 11 height 6
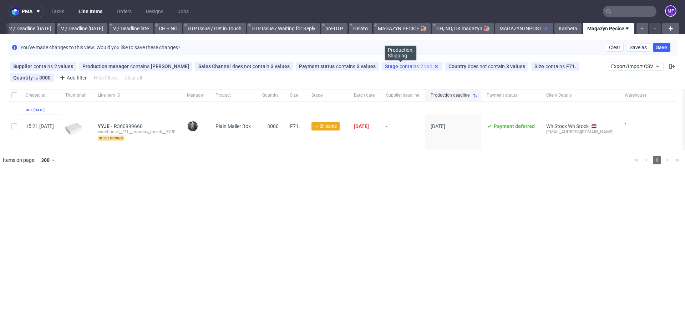
click at [434, 65] on icon at bounding box center [437, 67] width 6 height 6
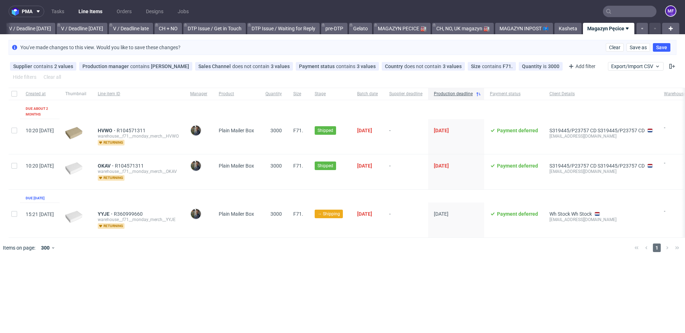
click at [388, 263] on div "pma Tasks Line Items Orders Designs Jobs MF All DTP Late Shipped Shipments DTP …" at bounding box center [342, 166] width 685 height 333
click at [114, 211] on span "YYJE" at bounding box center [106, 214] width 16 height 6
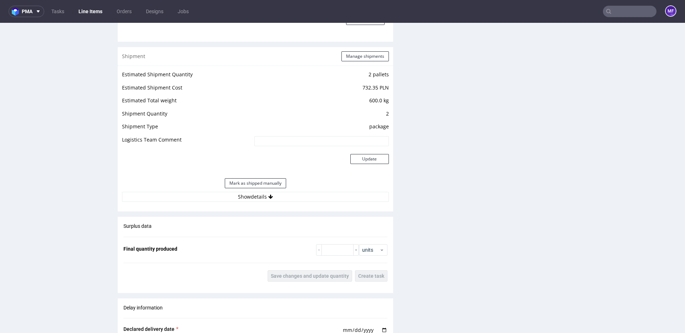
scroll to position [667, 0]
click at [257, 196] on button "Show details" at bounding box center [255, 196] width 267 height 10
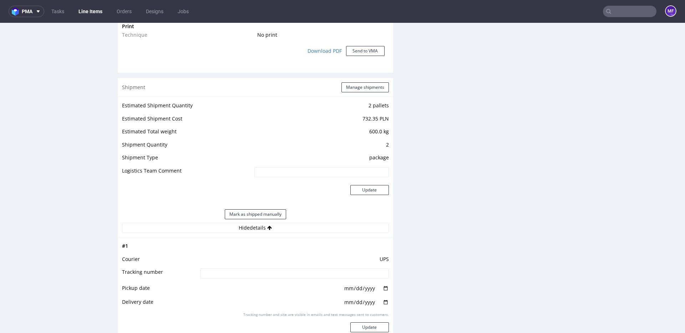
scroll to position [633, 0]
click at [351, 91] on button "Manage shipments" at bounding box center [365, 89] width 47 height 10
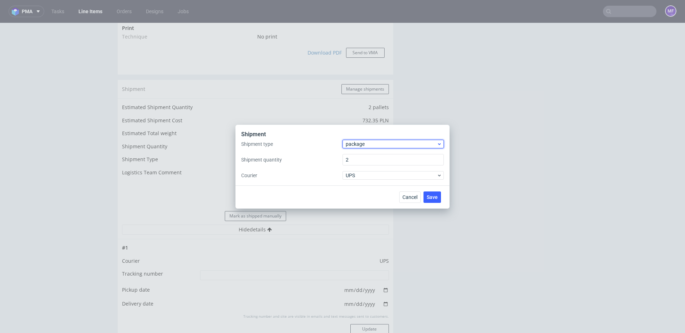
click at [360, 145] on span "package" at bounding box center [391, 144] width 91 height 7
click at [360, 158] on div "pallet" at bounding box center [393, 159] width 96 height 13
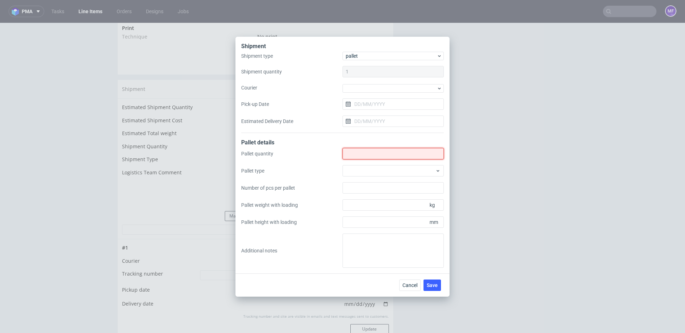
click at [360, 156] on input "Shipment type" at bounding box center [393, 153] width 101 height 11
type input "3"
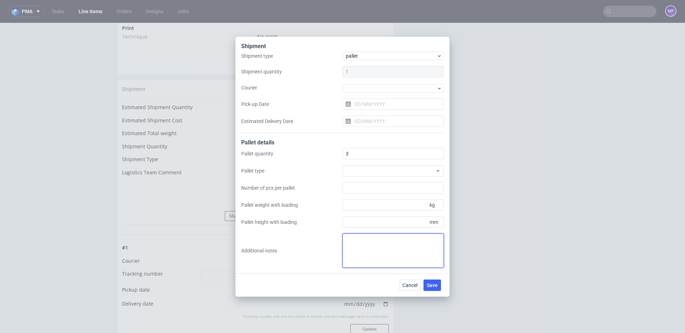
click at [378, 236] on textarea at bounding box center [393, 251] width 101 height 34
paste textarea "3Pal 195x80x120 - 200Kg"
click at [372, 243] on textarea "3 palety: 3Pal 195x80x120 - 200Kg" at bounding box center [393, 251] width 101 height 34
type textarea "3 palety: wys x szer x dl x waga 3Pal 195x80x120 - 200Kg"
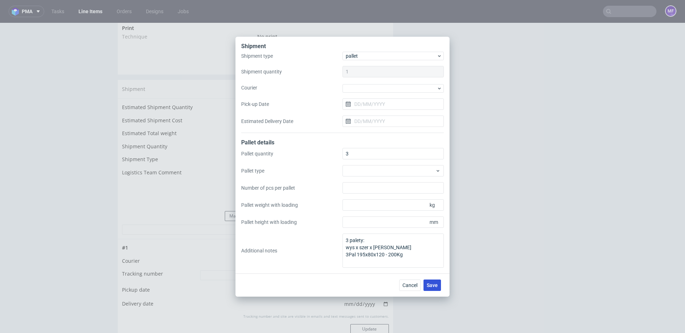
click at [434, 289] on button "Save" at bounding box center [432, 285] width 17 height 11
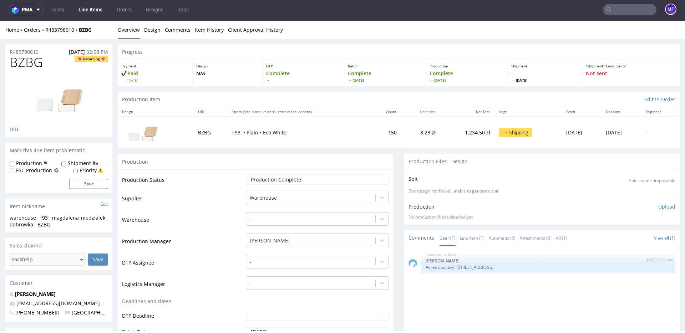
click at [632, 8] on input "text" at bounding box center [630, 9] width 54 height 11
paste input "R879007101"
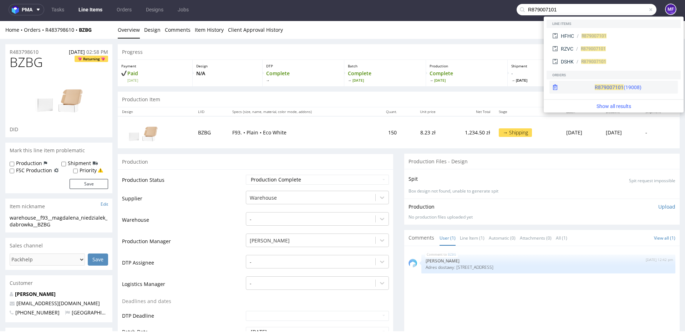
type input "R879007101"
click at [595, 85] on span "R879007101" at bounding box center [609, 88] width 29 height 6
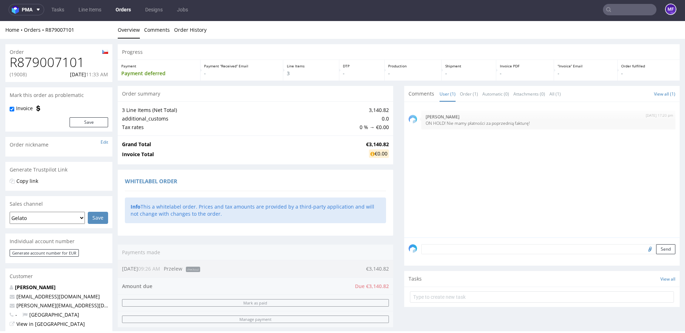
scroll to position [0, 0]
click at [619, 11] on input "text" at bounding box center [630, 9] width 54 height 11
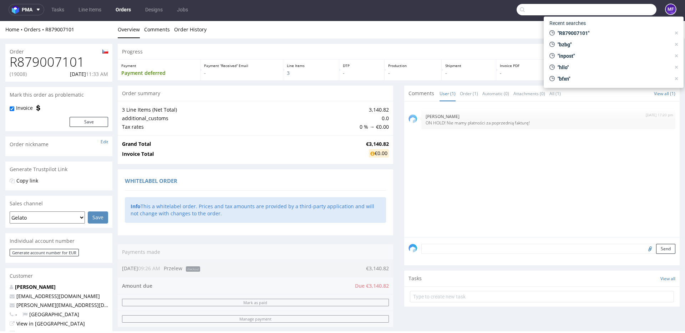
paste input "YYJE"
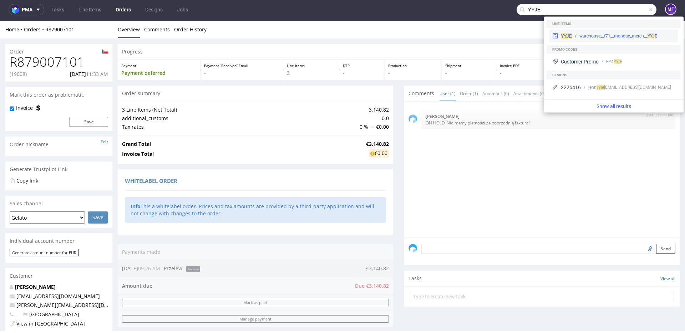
type input "YYJE"
click at [590, 35] on div "warehouse__f71__monday_merch__ YYJE" at bounding box center [619, 36] width 78 height 6
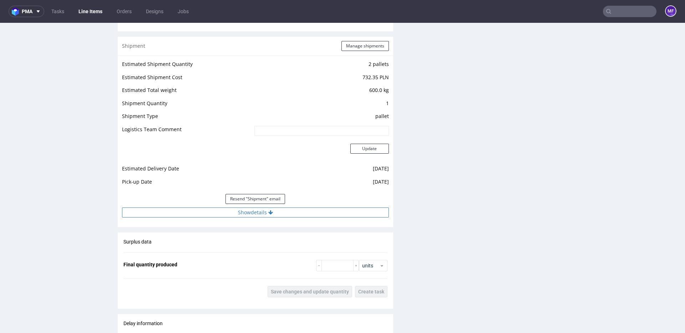
click at [308, 209] on button "Show details" at bounding box center [255, 213] width 267 height 10
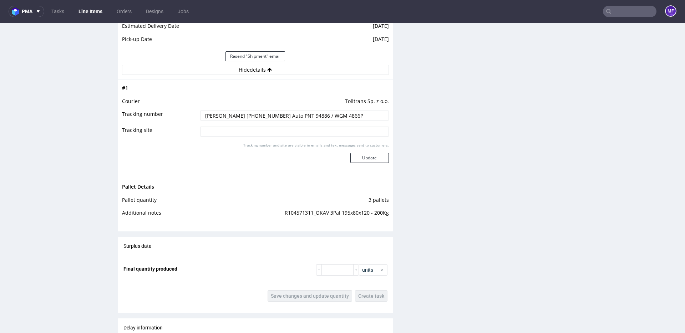
scroll to position [819, 0]
drag, startPoint x: 327, startPoint y: 214, endPoint x: 385, endPoint y: 216, distance: 58.5
click at [385, 216] on td "R104571311_OKAV 3Pal 195x80x120 - 200Kg" at bounding box center [293, 214] width 192 height 13
copy td "3Pal 195x80x120 - 200Kg"
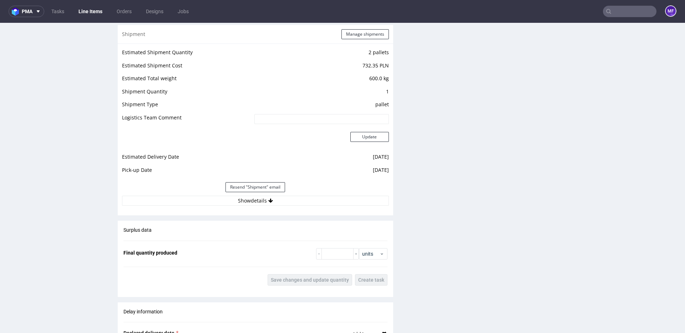
scroll to position [713, 0]
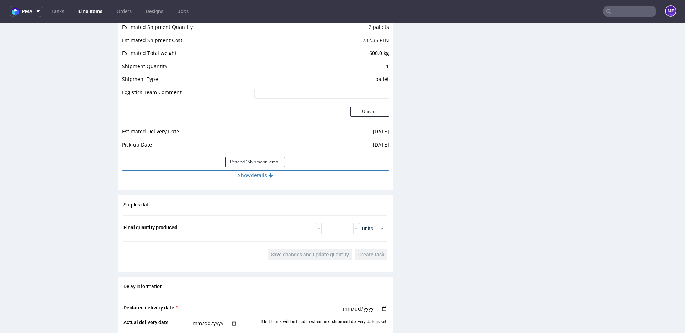
click at [259, 175] on button "Show details" at bounding box center [255, 176] width 267 height 10
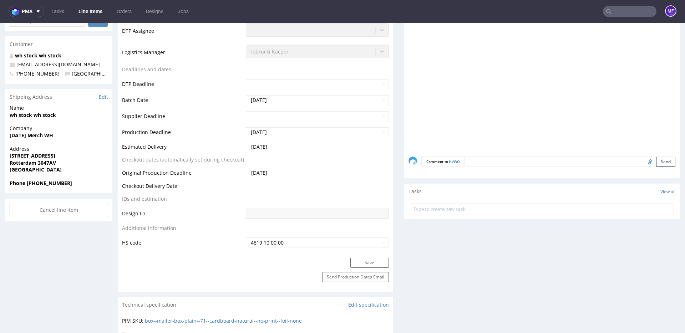
scroll to position [0, 0]
